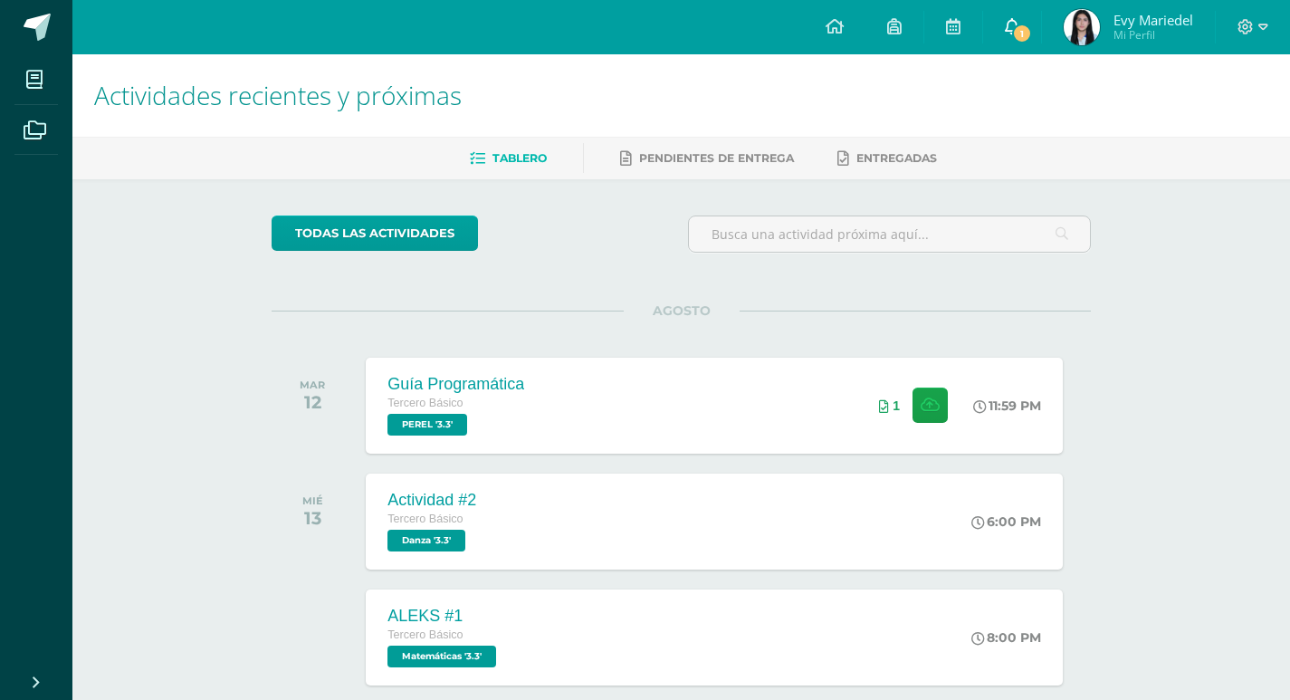
click at [1011, 16] on link "1" at bounding box center [1012, 27] width 58 height 54
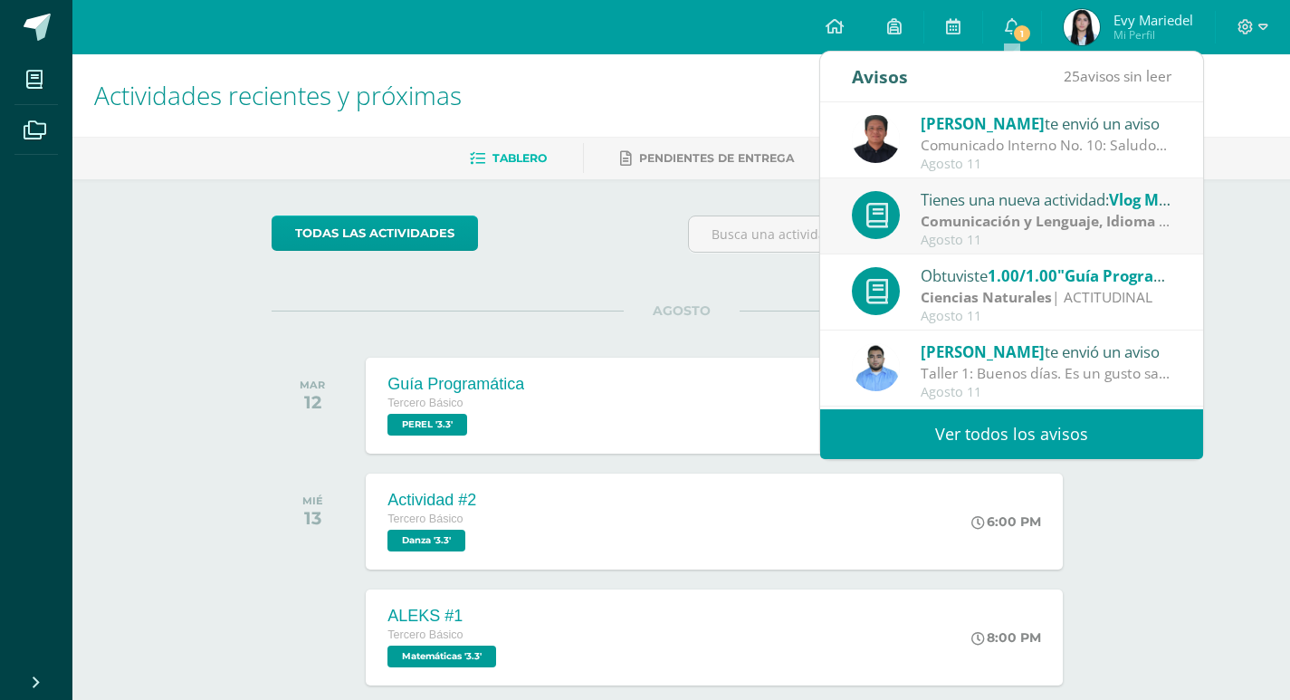
click at [1019, 214] on strong "Comunicación y Lenguaje, Idioma Extranjero" at bounding box center [1077, 221] width 312 height 20
click at [1019, 211] on strong "Comunicación y Lenguaje, Idioma Extranjero" at bounding box center [1077, 221] width 312 height 20
click at [1014, 209] on div "Tienes una nueva actividad: Vlog My friend habilities" at bounding box center [1047, 199] width 252 height 24
click at [952, 206] on div "Tienes una nueva actividad: Vlog My friend habilities" at bounding box center [1047, 199] width 252 height 24
click at [949, 207] on div "Tienes una nueva actividad: Vlog My friend habilities" at bounding box center [1047, 199] width 252 height 24
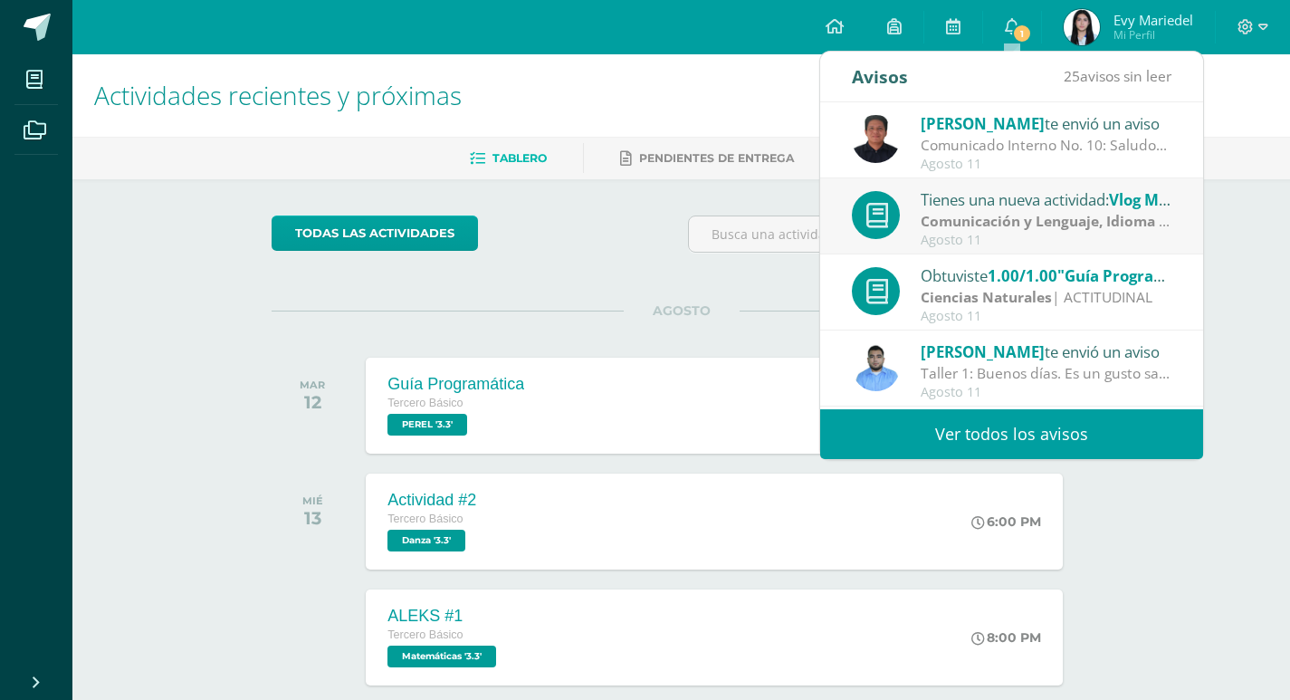
click at [949, 207] on div "Tienes una nueva actividad: Vlog My friend habilities" at bounding box center [1047, 199] width 252 height 24
drag, startPoint x: 1001, startPoint y: 431, endPoint x: 992, endPoint y: 426, distance: 10.6
click at [1001, 430] on link "Ver todos los avisos" at bounding box center [1011, 434] width 383 height 50
click at [1000, 430] on link "Ver todos los avisos" at bounding box center [1011, 434] width 383 height 50
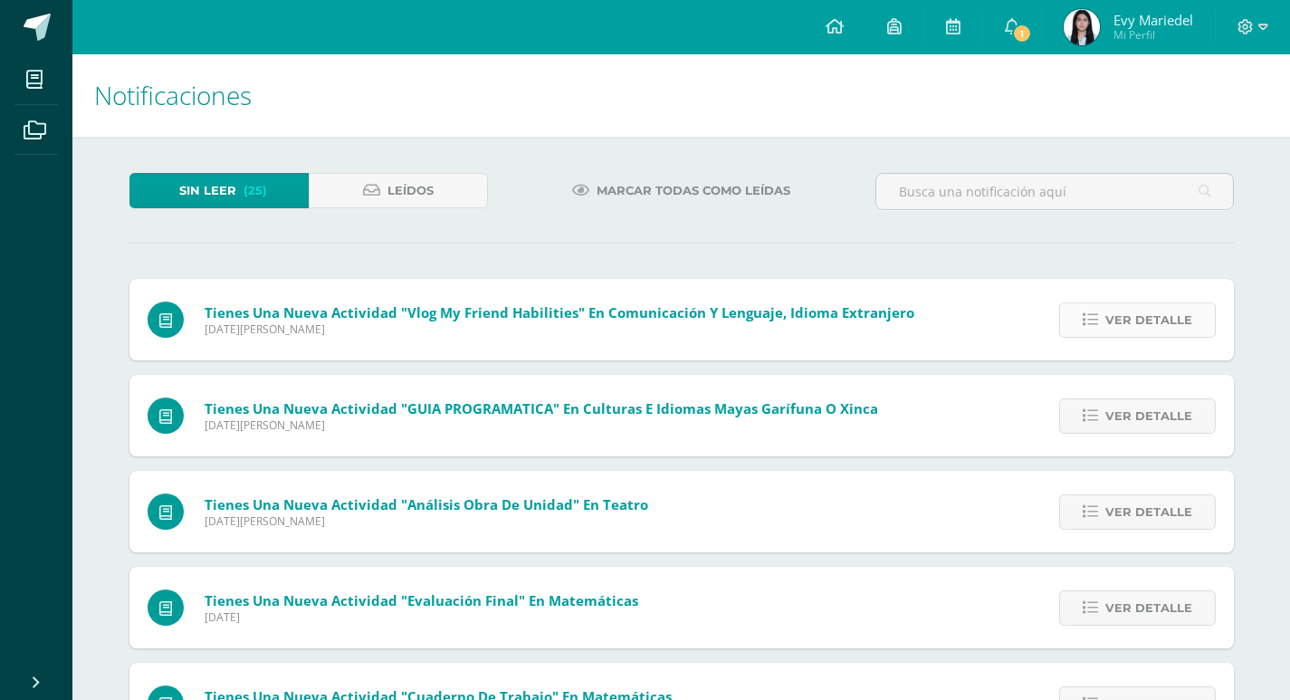
click at [1104, 322] on link "Ver detalle" at bounding box center [1137, 319] width 157 height 35
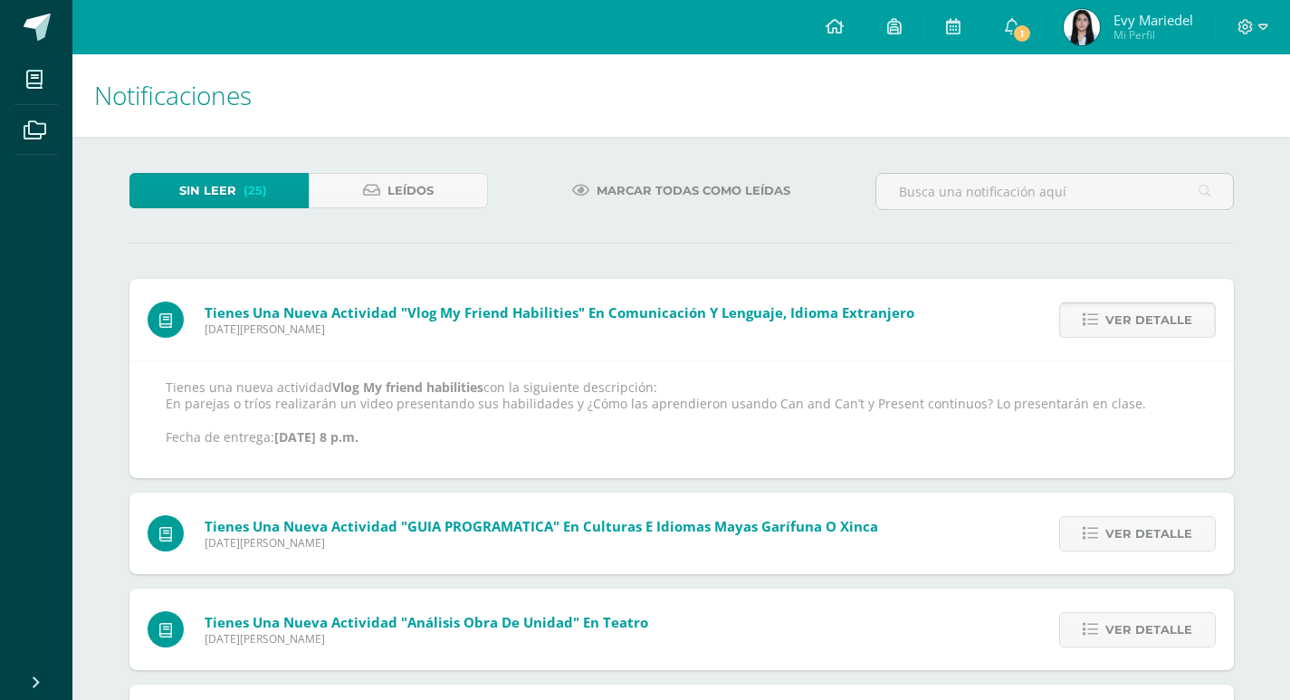
click at [1098, 320] on icon at bounding box center [1090, 319] width 15 height 15
